Goal: Transaction & Acquisition: Purchase product/service

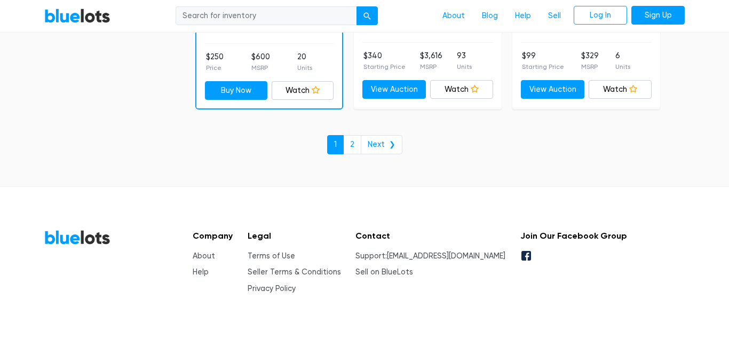
scroll to position [4742, 0]
click at [356, 141] on link "2" at bounding box center [352, 143] width 18 height 19
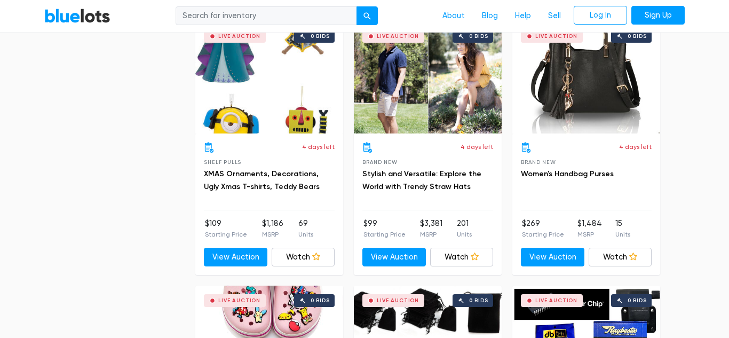
scroll to position [619, 0]
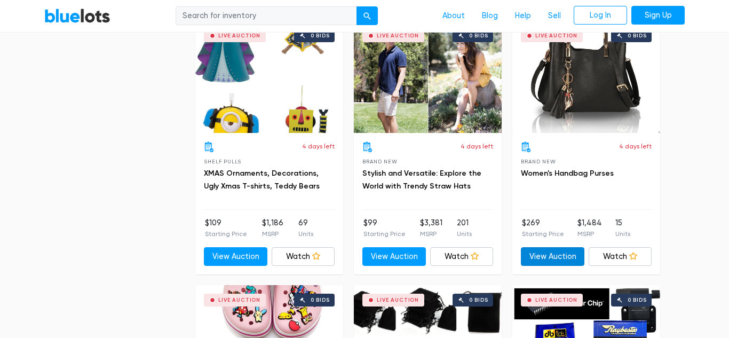
click at [563, 261] on link "View Auction" at bounding box center [552, 256] width 63 height 19
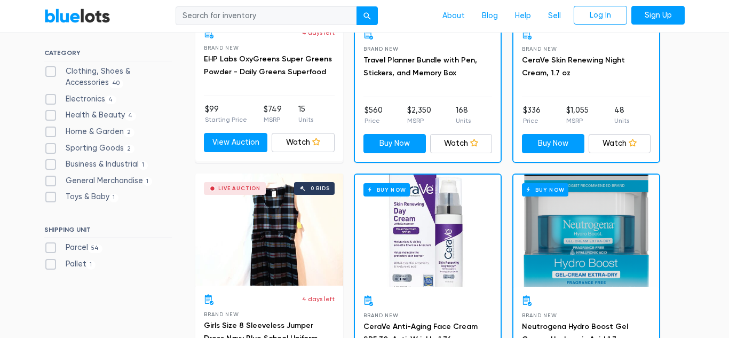
scroll to position [202, 0]
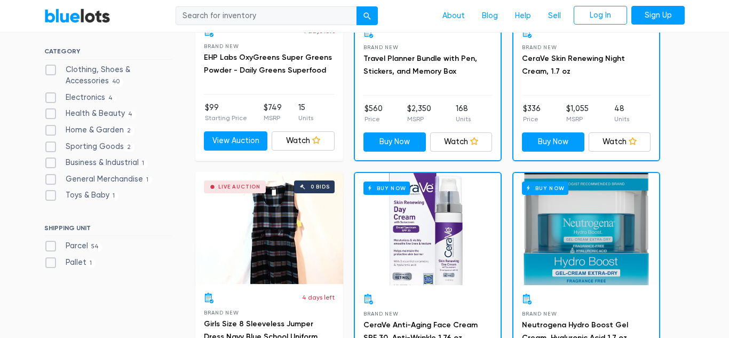
click at [108, 181] on label "General Merchandise 1" at bounding box center [98, 179] width 108 height 12
click at [51, 180] on Merchandise"] "General Merchandise 1" at bounding box center [47, 176] width 7 height 7
checkbox Merchandise"] "true"
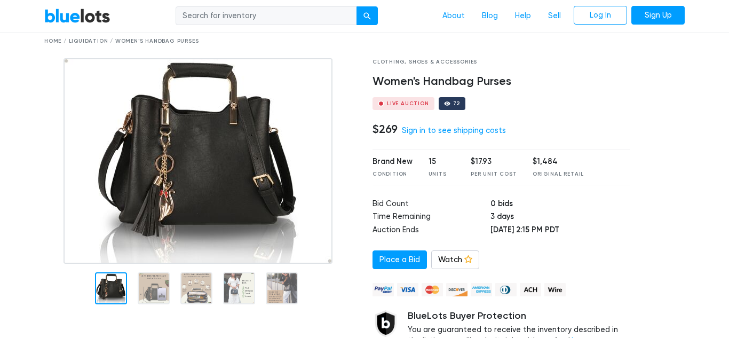
scroll to position [24, 0]
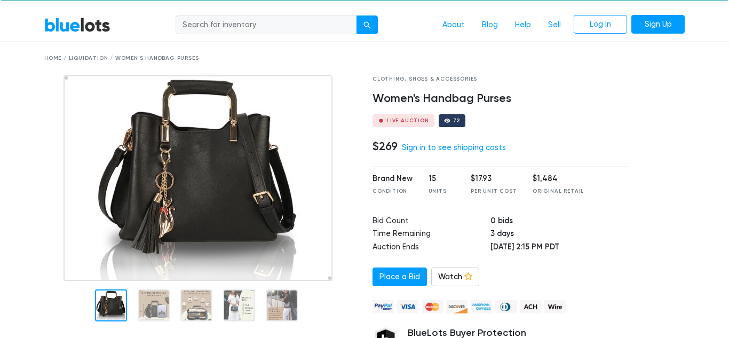
click at [150, 281] on img at bounding box center [197, 177] width 269 height 205
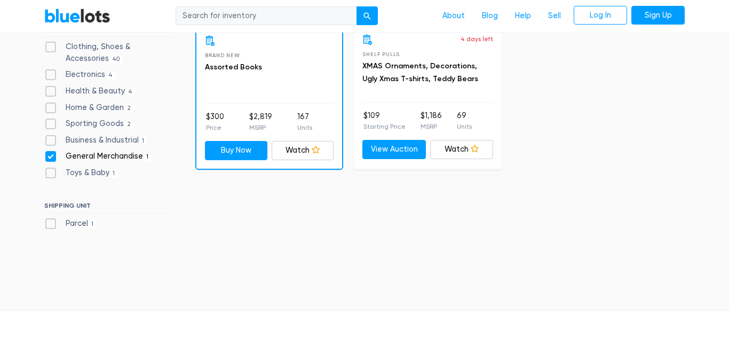
scroll to position [438, 0]
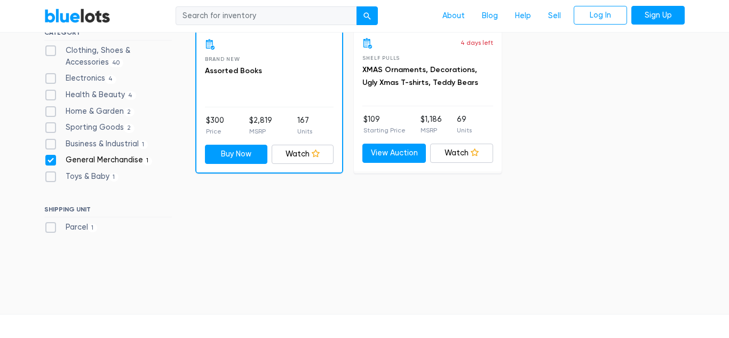
click at [50, 158] on label "General Merchandise 1" at bounding box center [98, 160] width 108 height 12
click at [50, 158] on Merchandise"] "General Merchandise 1" at bounding box center [47, 157] width 7 height 7
checkbox Merchandise"] "false"
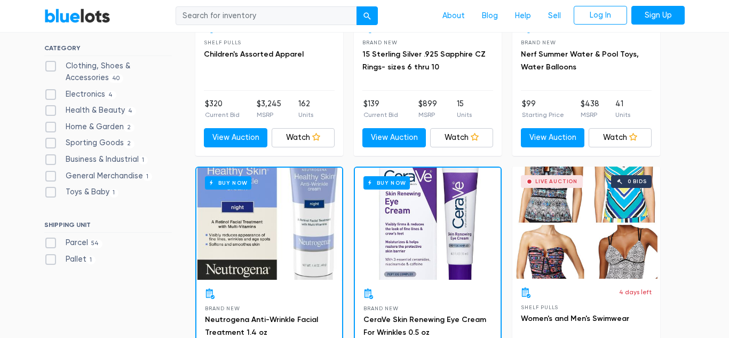
scroll to position [465, 0]
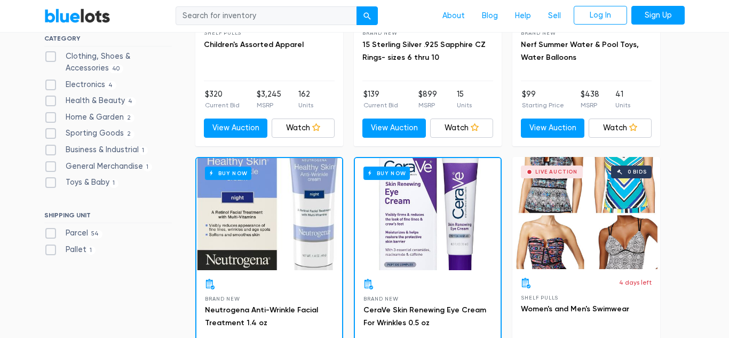
click at [51, 182] on label "Toys & Baby [DEMOGRAPHIC_DATA]" at bounding box center [81, 183] width 74 height 12
click at [51, 182] on Baby"] "Toys & Baby [DEMOGRAPHIC_DATA]" at bounding box center [47, 180] width 7 height 7
checkbox Baby"] "true"
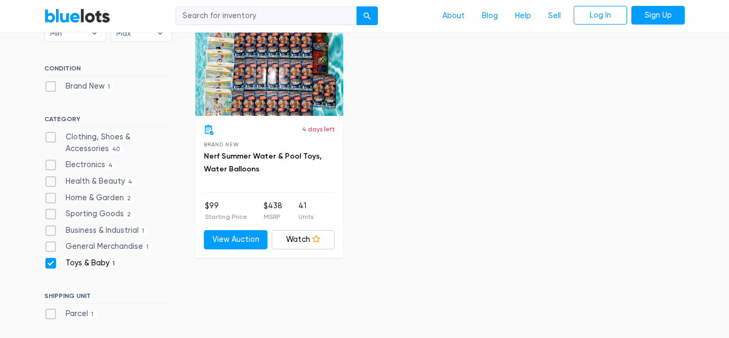
scroll to position [350, 0]
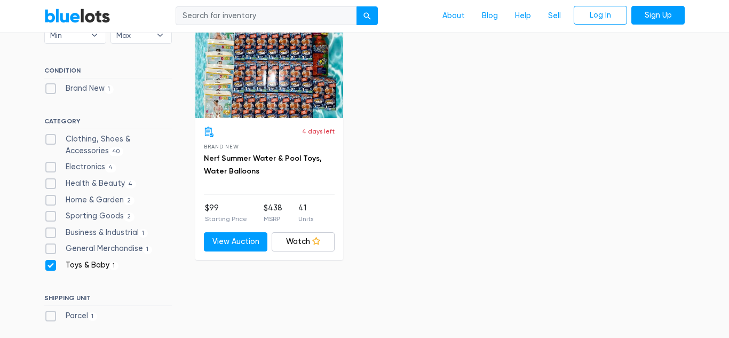
click at [52, 170] on label "Electronics 4" at bounding box center [80, 167] width 72 height 12
click at [51, 168] on input "Electronics 4" at bounding box center [47, 164] width 7 height 7
checkbox input "true"
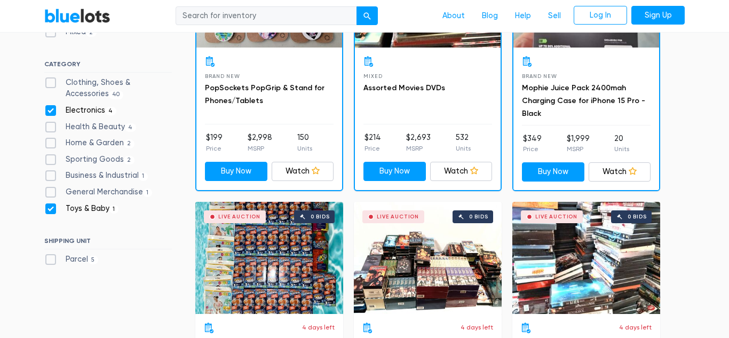
scroll to position [425, 0]
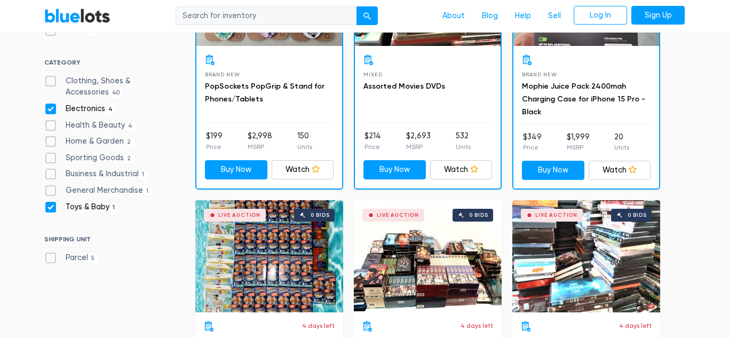
click at [92, 218] on div "SORT BY Most Bids Ending Soonest Newly Listed Lowest Price Highest Price Most B…" at bounding box center [107, 103] width 127 height 327
click at [51, 208] on label "Toys & Baby [DEMOGRAPHIC_DATA]" at bounding box center [81, 207] width 74 height 12
click at [51, 208] on Baby"] "Toys & Baby [DEMOGRAPHIC_DATA]" at bounding box center [47, 204] width 7 height 7
checkbox Baby"] "false"
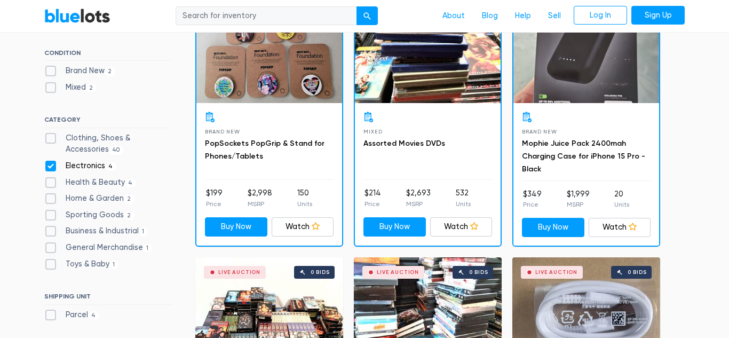
scroll to position [371, 0]
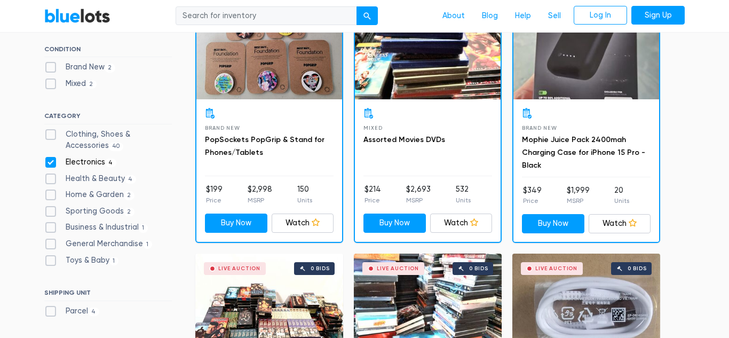
click at [46, 159] on label "Electronics 4" at bounding box center [80, 162] width 72 height 12
click at [46, 159] on input "Electronics 4" at bounding box center [47, 159] width 7 height 7
checkbox input "false"
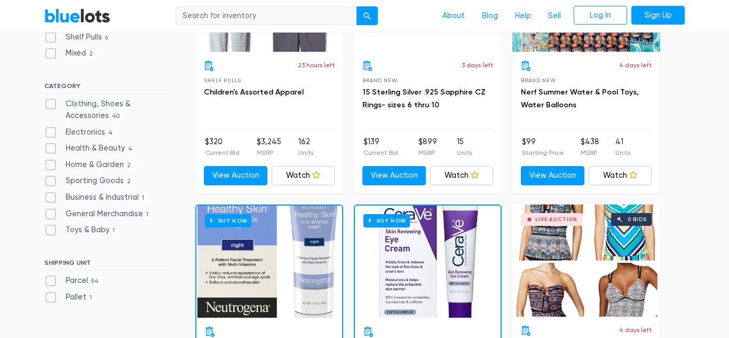
scroll to position [418, 0]
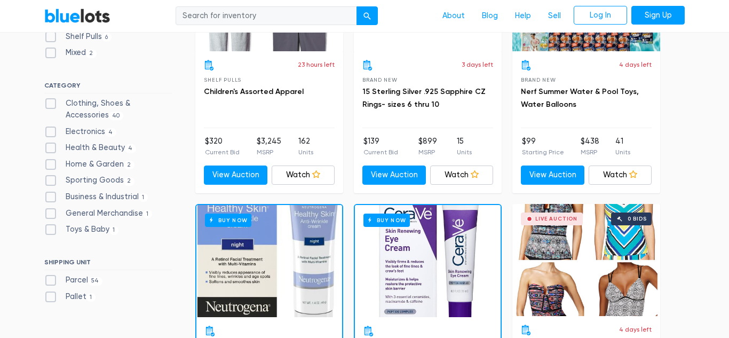
click at [47, 149] on label "Health & Beauty 4" at bounding box center [90, 148] width 92 height 12
click at [47, 149] on Beauty"] "Health & Beauty 4" at bounding box center [47, 145] width 7 height 7
checkbox Beauty"] "true"
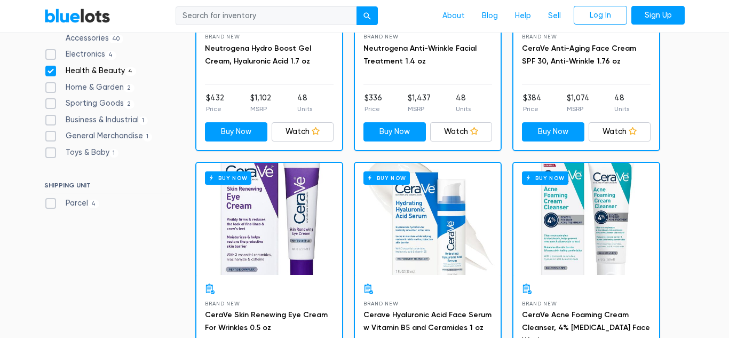
scroll to position [462, 0]
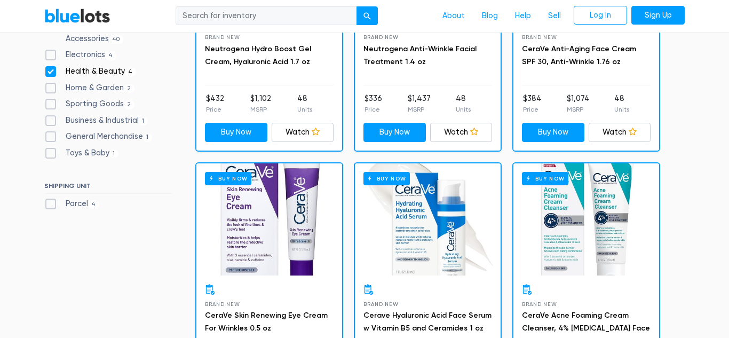
click at [50, 71] on label "Health & Beauty 4" at bounding box center [90, 72] width 92 height 12
click at [50, 71] on Beauty"] "Health & Beauty 4" at bounding box center [47, 69] width 7 height 7
checkbox Beauty"] "false"
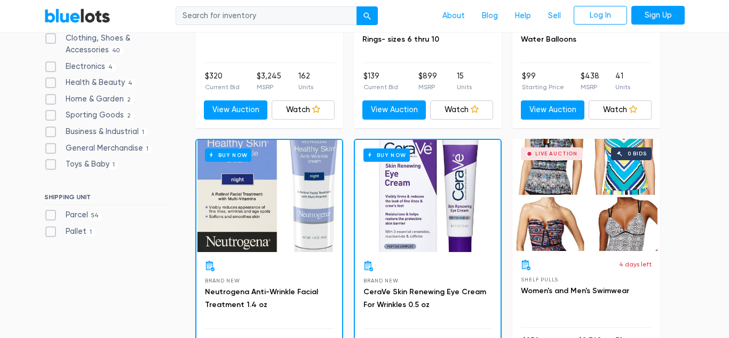
scroll to position [489, 0]
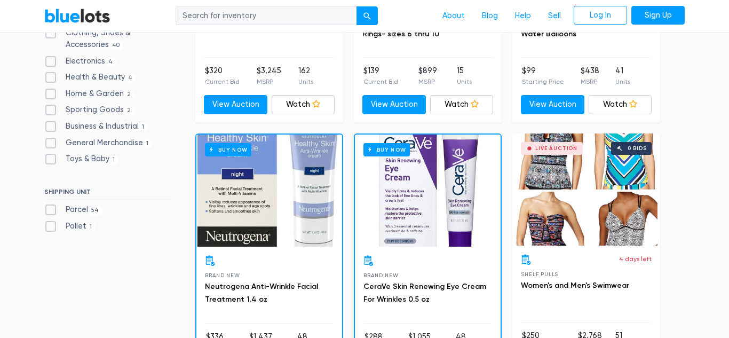
click at [49, 128] on label "Business & Industrial 1" at bounding box center [95, 127] width 103 height 12
click at [49, 127] on Industrial"] "Business & Industrial 1" at bounding box center [47, 124] width 7 height 7
checkbox Industrial"] "true"
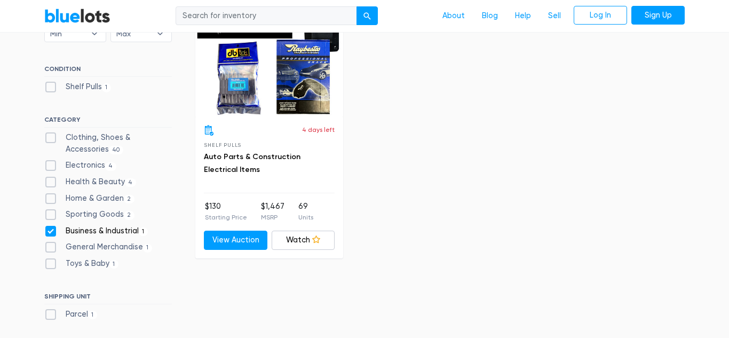
scroll to position [350, 0]
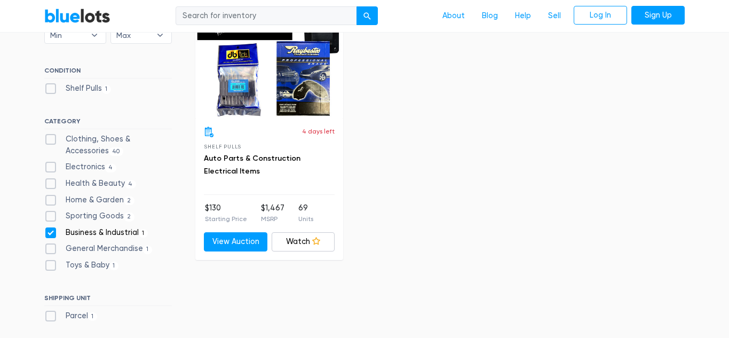
click at [260, 99] on div "Live Auction 0 bids" at bounding box center [269, 62] width 148 height 112
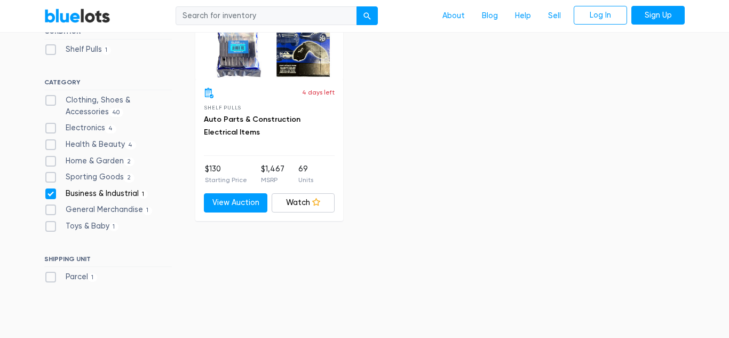
scroll to position [391, 0]
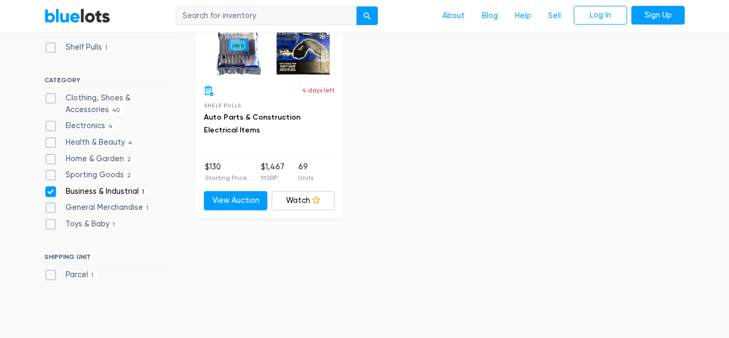
click at [54, 209] on label "General Merchandise 1" at bounding box center [98, 208] width 108 height 12
click at [51, 209] on Merchandise"] "General Merchandise 1" at bounding box center [47, 205] width 7 height 7
checkbox Merchandise"] "true"
click at [51, 192] on label "Business & Industrial 1" at bounding box center [95, 192] width 103 height 12
click at [51, 192] on Industrial"] "Business & Industrial 1" at bounding box center [47, 189] width 7 height 7
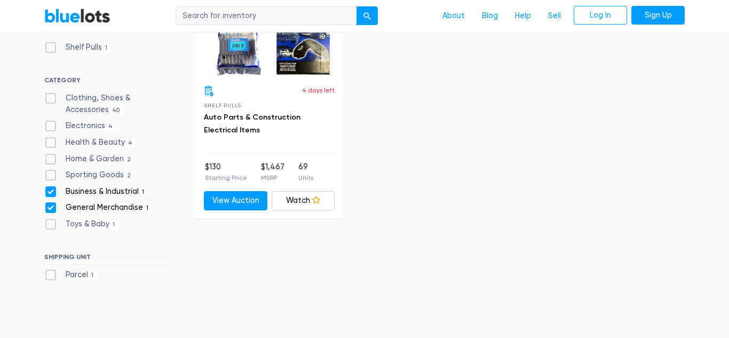
checkbox Industrial"] "false"
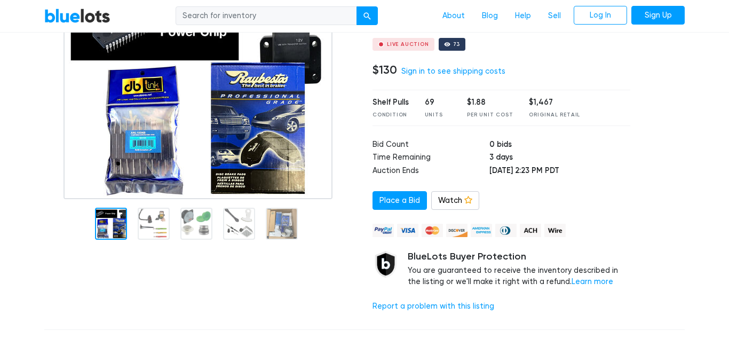
scroll to position [104, 0]
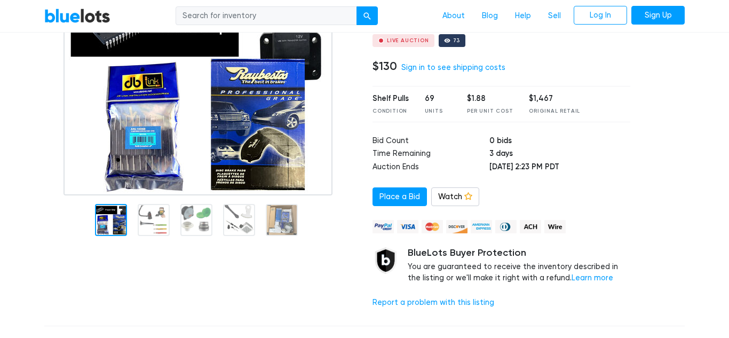
click at [155, 195] on img at bounding box center [197, 95] width 269 height 200
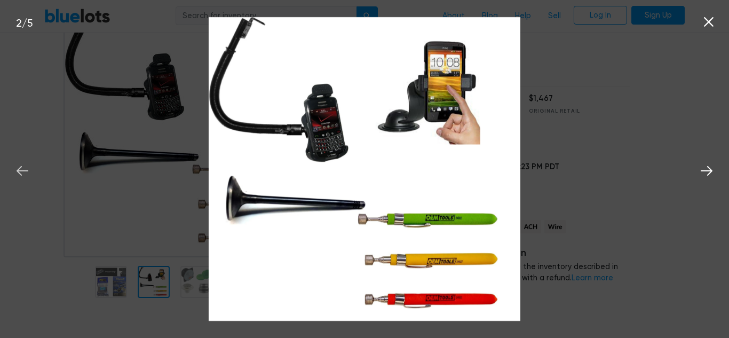
click at [26, 174] on icon at bounding box center [22, 171] width 16 height 16
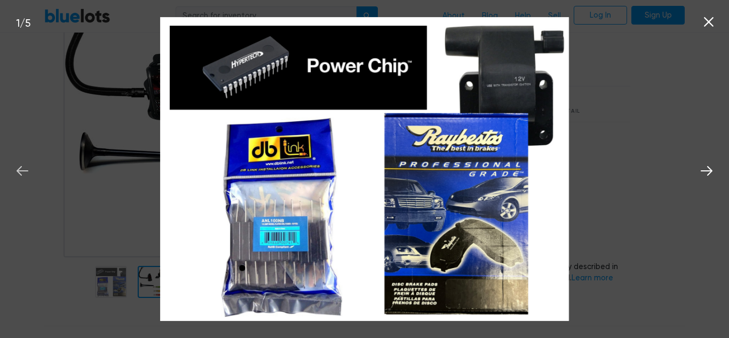
click at [25, 173] on icon at bounding box center [22, 171] width 16 height 16
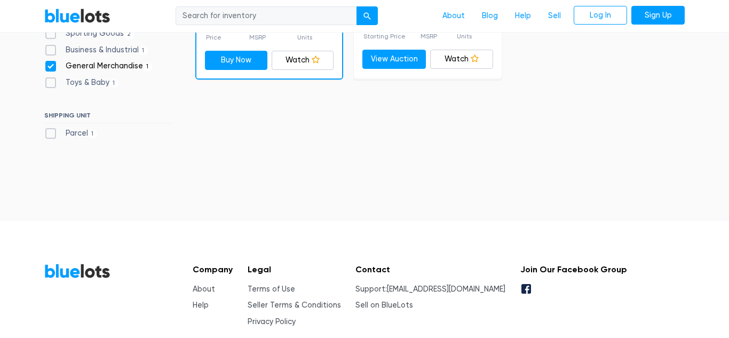
scroll to position [532, 0]
